Goal: Task Accomplishment & Management: Use online tool/utility

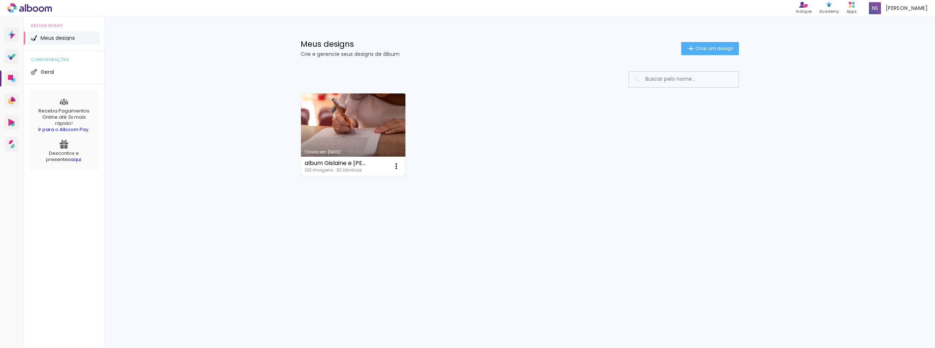
click at [377, 151] on div "Criado em [DATE]" at bounding box center [352, 152] width 97 height 4
